Goal: Book appointment/travel/reservation

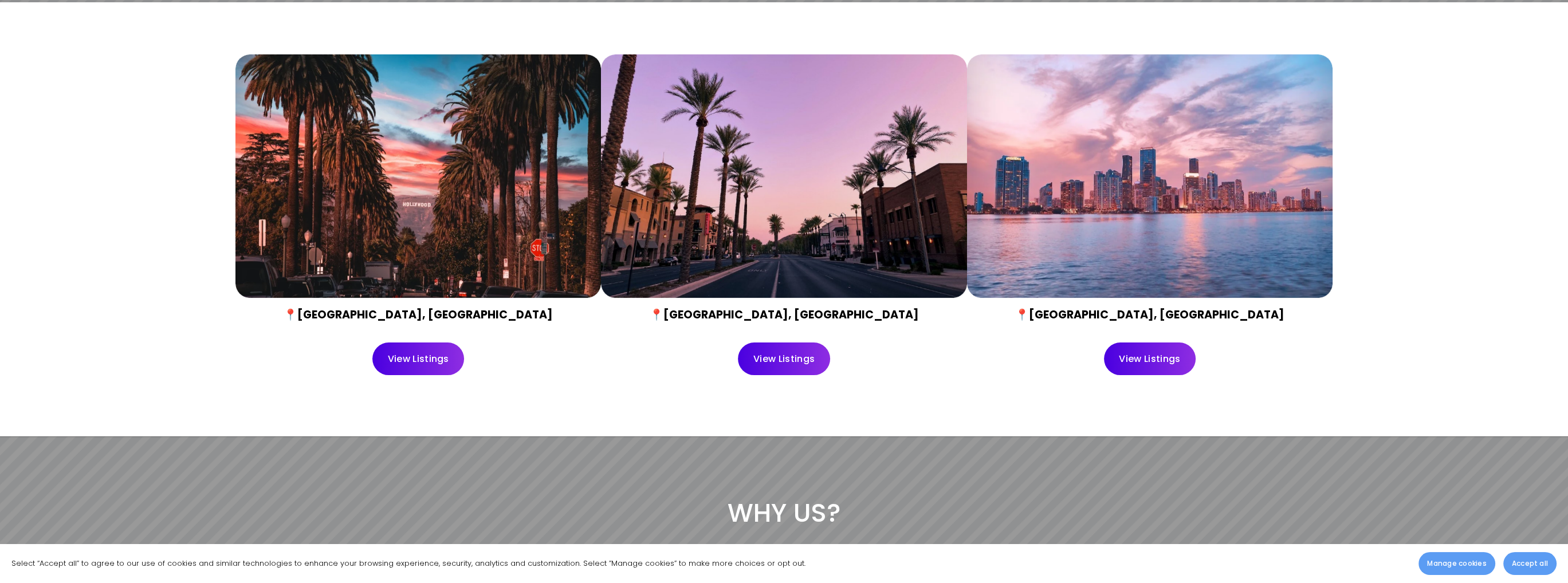
scroll to position [573, 0]
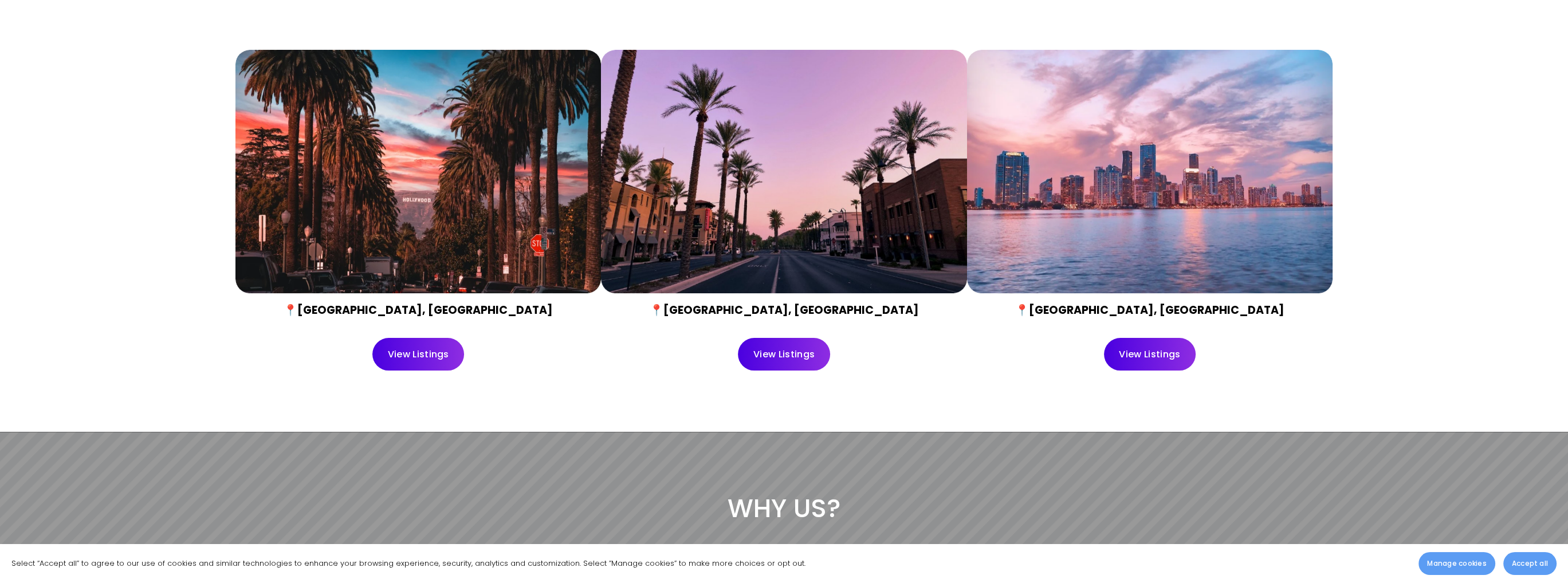
click at [367, 209] on div at bounding box center [418, 172] width 366 height 244
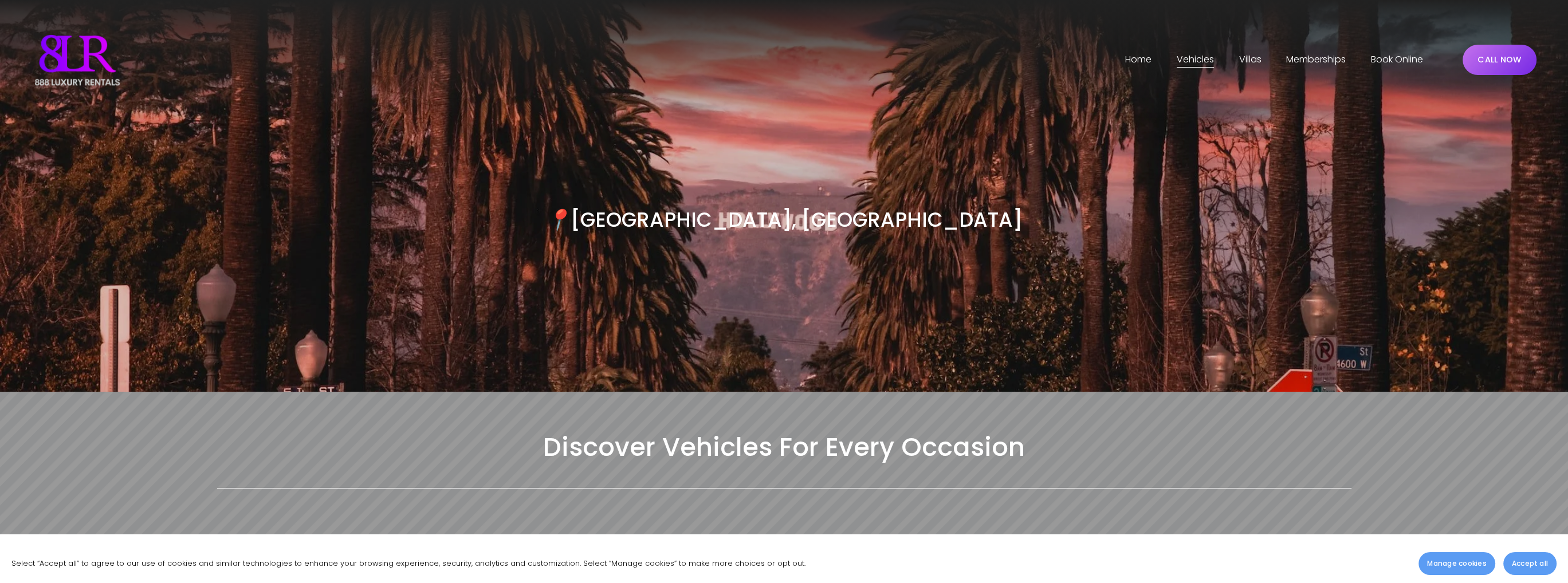
click at [0, 0] on span "[GEOGRAPHIC_DATA]" at bounding box center [0, 0] width 0 height 0
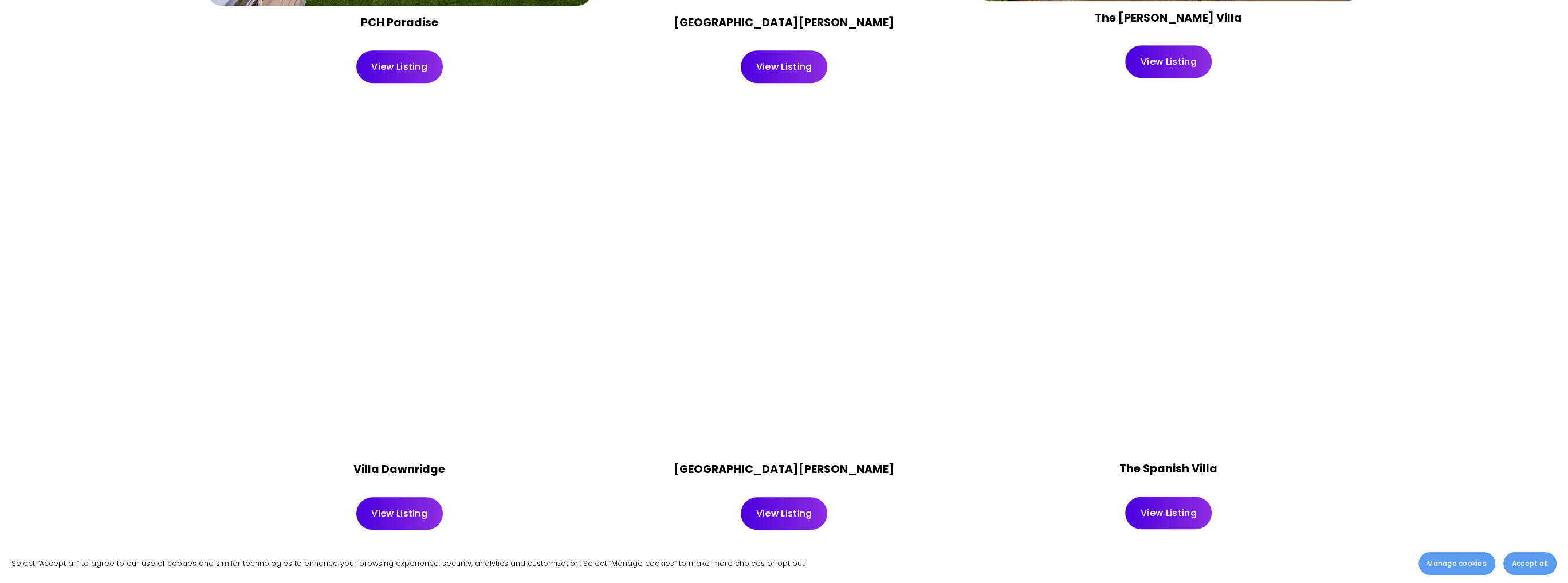
scroll to position [1433, 0]
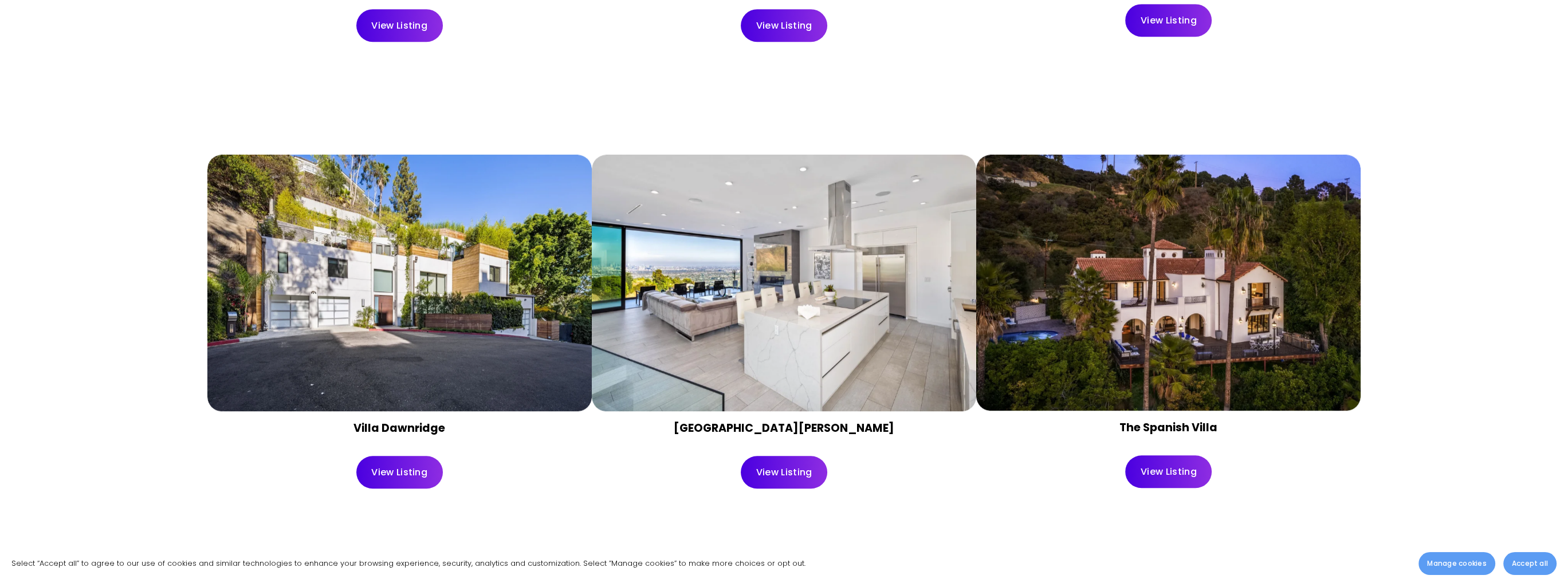
click at [784, 478] on link "View Listing" at bounding box center [784, 472] width 87 height 33
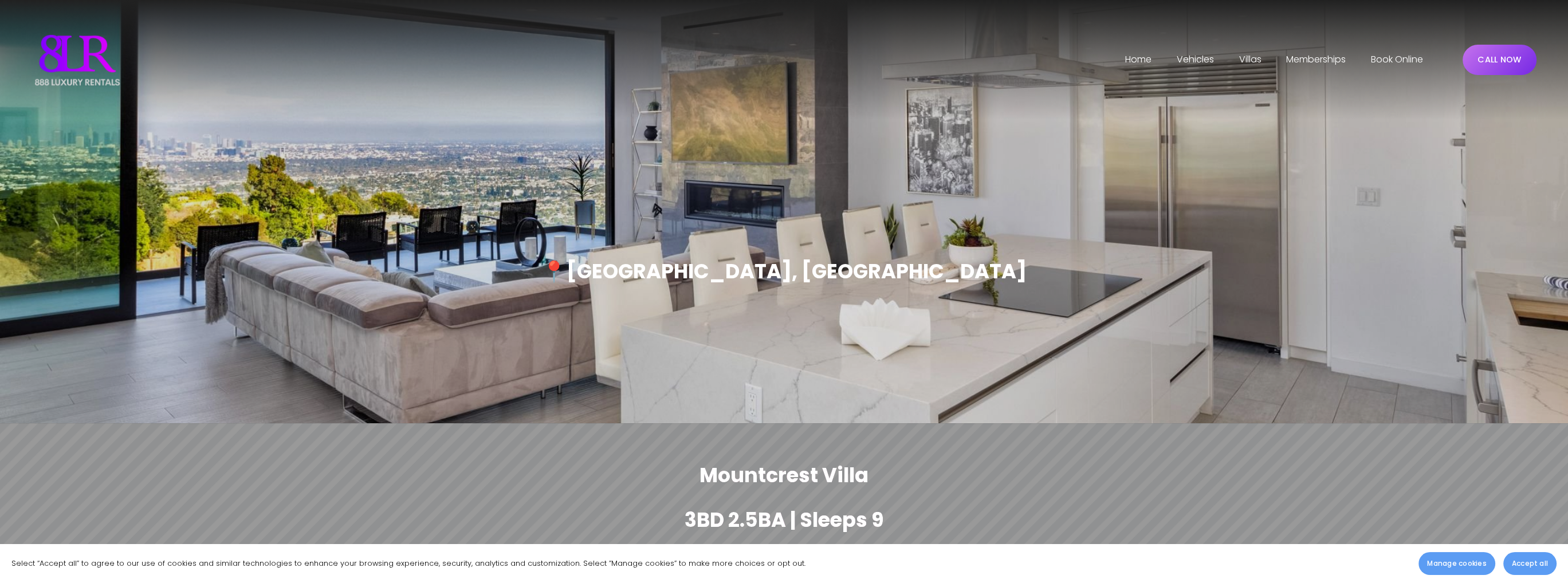
click at [1192, 53] on span "Vehicles" at bounding box center [1196, 60] width 37 height 17
click at [0, 0] on span "[GEOGRAPHIC_DATA]" at bounding box center [0, 0] width 0 height 0
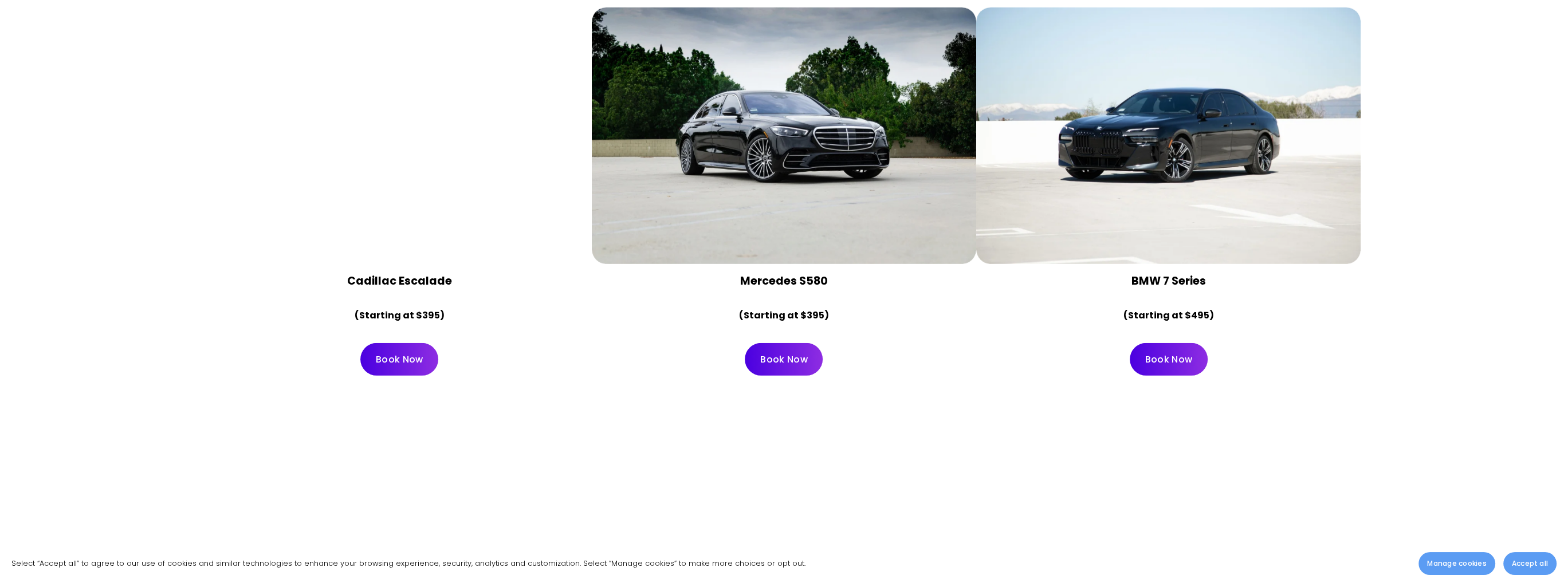
scroll to position [6246, 0]
